Goal: Transaction & Acquisition: Purchase product/service

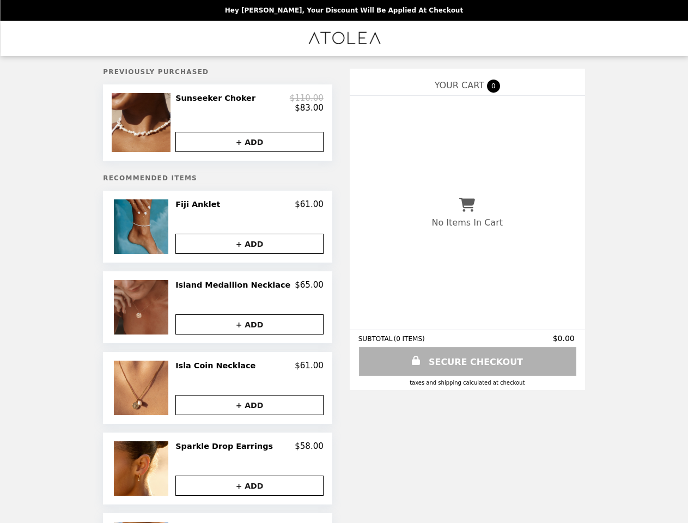
click at [156, 125] on img at bounding box center [143, 122] width 62 height 59
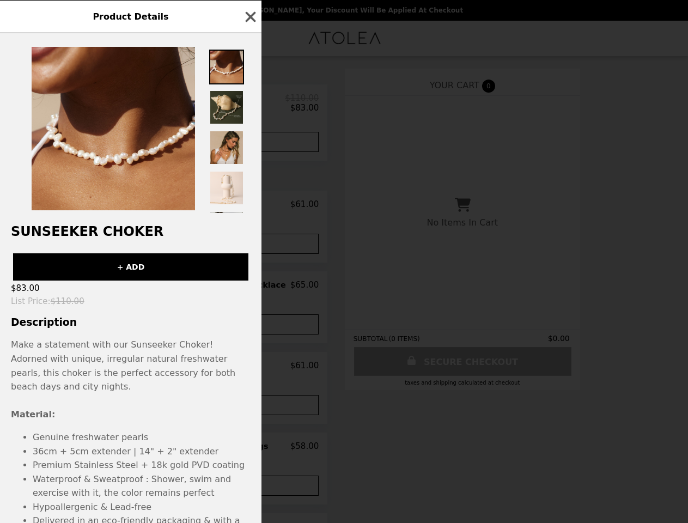
click at [249, 105] on div "Product Details Sunseeker Choker + ADD $83.00 List Price : $110.00 Description …" at bounding box center [344, 261] width 688 height 523
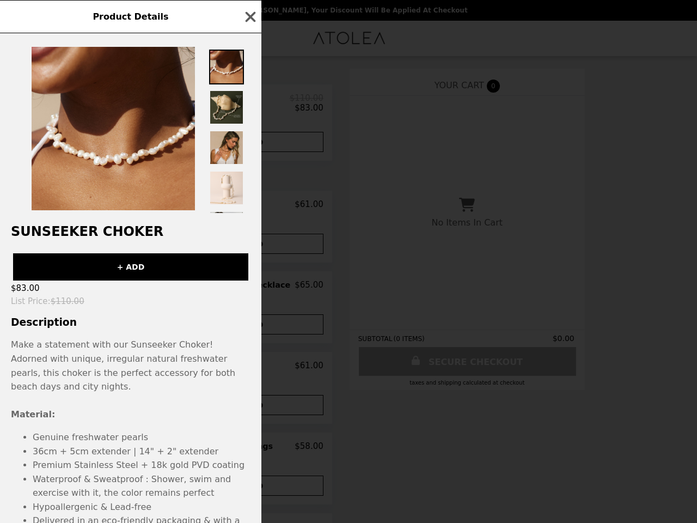
click at [249, 146] on div at bounding box center [130, 123] width 261 height 180
click at [156, 232] on div "Product Details Sunseeker Choker + ADD $83.00 List Price : $110.00 Description …" at bounding box center [348, 261] width 697 height 523
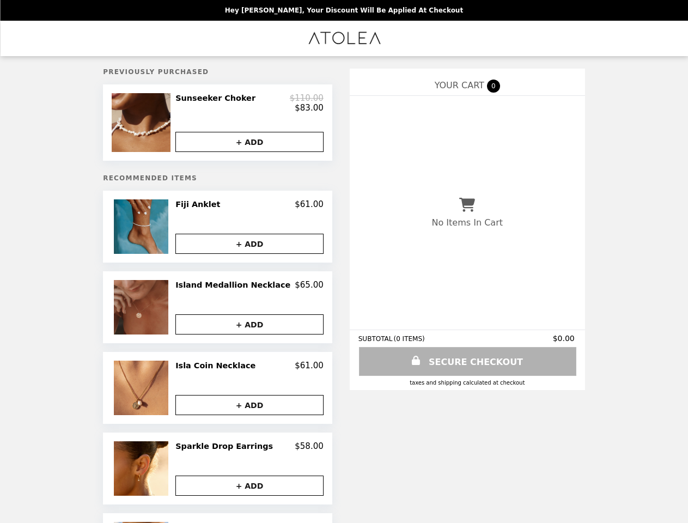
click at [249, 209] on div "Fiji Anklet $61.00" at bounding box center [249, 204] width 148 height 10
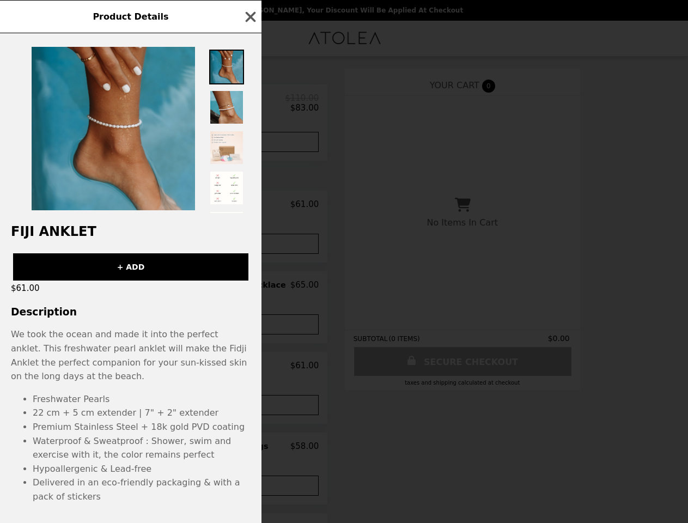
click at [249, 249] on div "Product Details Fiji Anklet + ADD $61.00 Description We took the ocean and made…" at bounding box center [344, 261] width 688 height 523
click at [156, 313] on h3 "Description" at bounding box center [130, 311] width 261 height 11
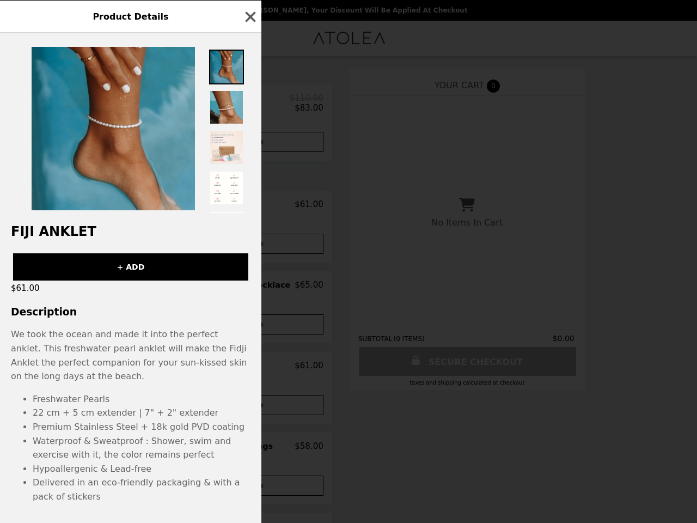
click at [249, 291] on div "Product Details Fiji Anklet + ADD $61.00 Description We took the ocean and made…" at bounding box center [348, 261] width 697 height 523
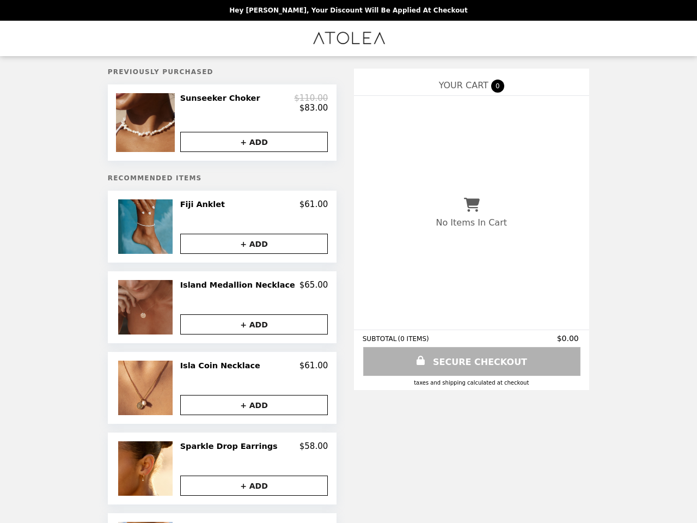
click at [249, 329] on button "+ ADD" at bounding box center [254, 324] width 148 height 20
click at [156, 393] on img at bounding box center [146, 387] width 57 height 54
